Goal: Transaction & Acquisition: Download file/media

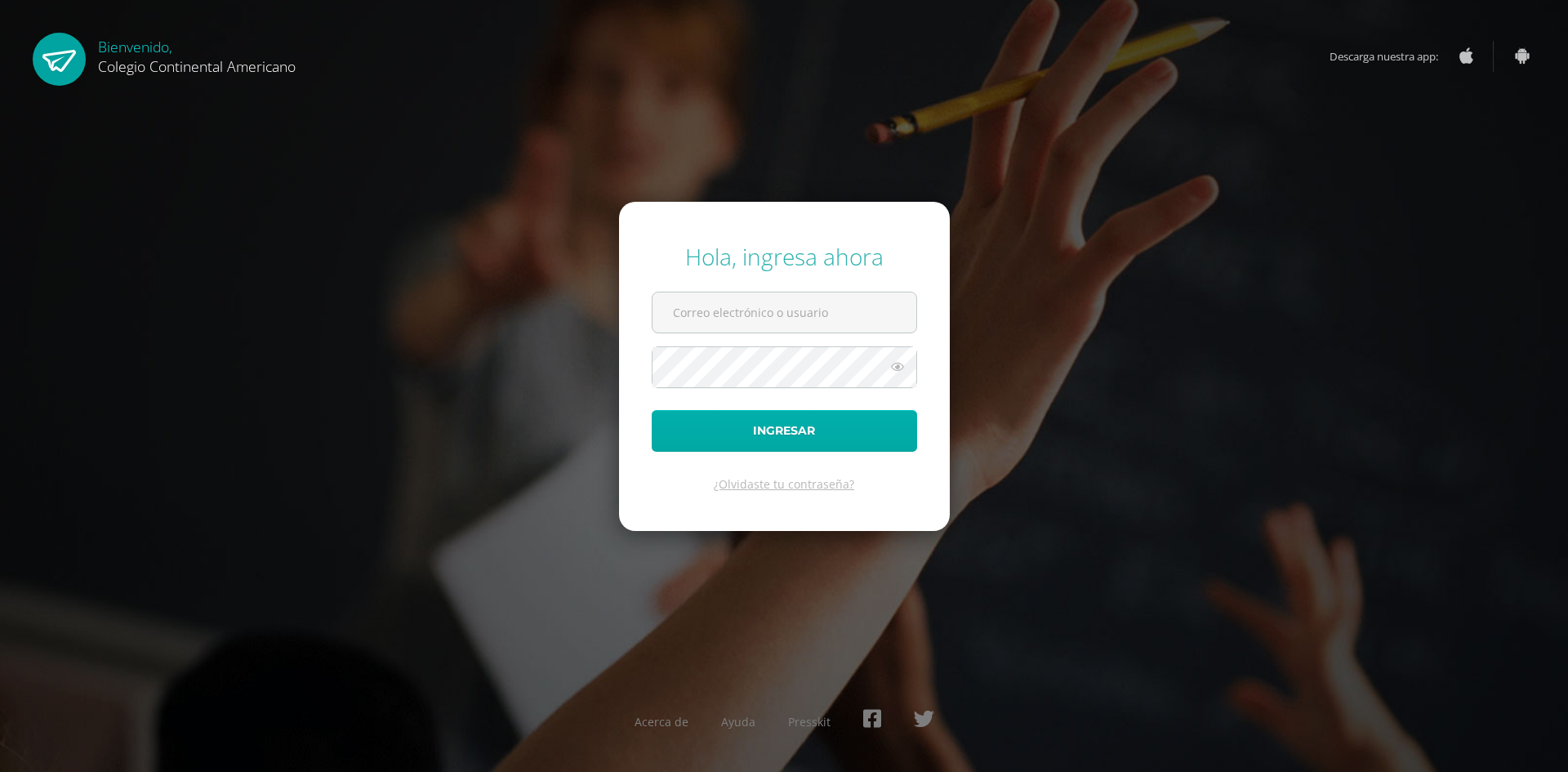
type input "[PERSON_NAME][EMAIL_ADDRESS][DOMAIN_NAME]"
click at [803, 439] on button "Ingresar" at bounding box center [784, 431] width 266 height 41
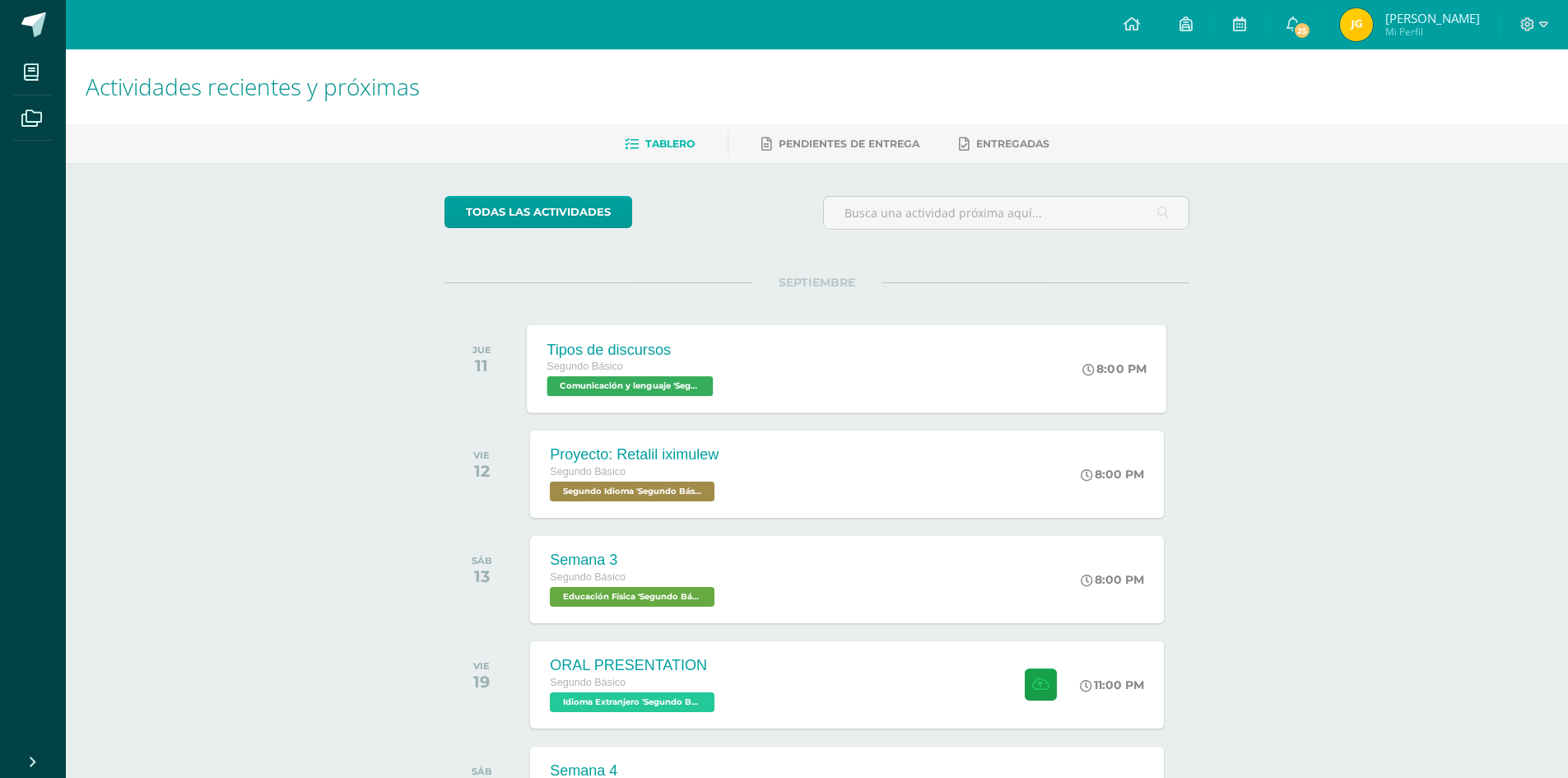
click at [756, 369] on div "Tipos de discursos Segundo Básico Comunicación y lenguaje 'Segundo Básico A' 8:…" at bounding box center [847, 368] width 639 height 88
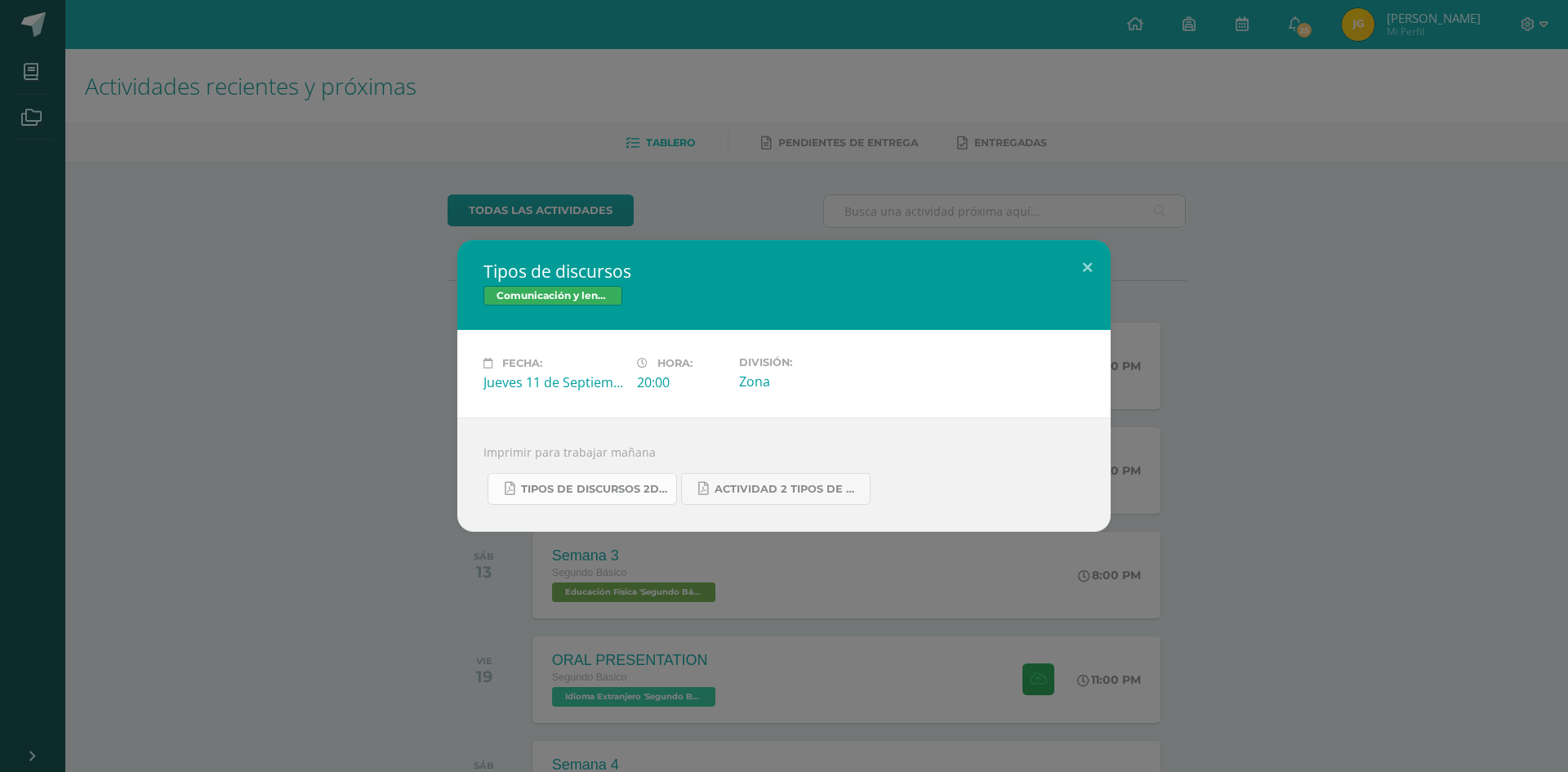
click at [644, 494] on span "Tipos de discursos 2do. Bás..pdf" at bounding box center [595, 489] width 147 height 13
click at [796, 477] on link "Actividad 2 tipos de discursos.pdf" at bounding box center [776, 489] width 190 height 32
click at [1087, 257] on button at bounding box center [1087, 267] width 47 height 56
